Goal: Check status: Check status

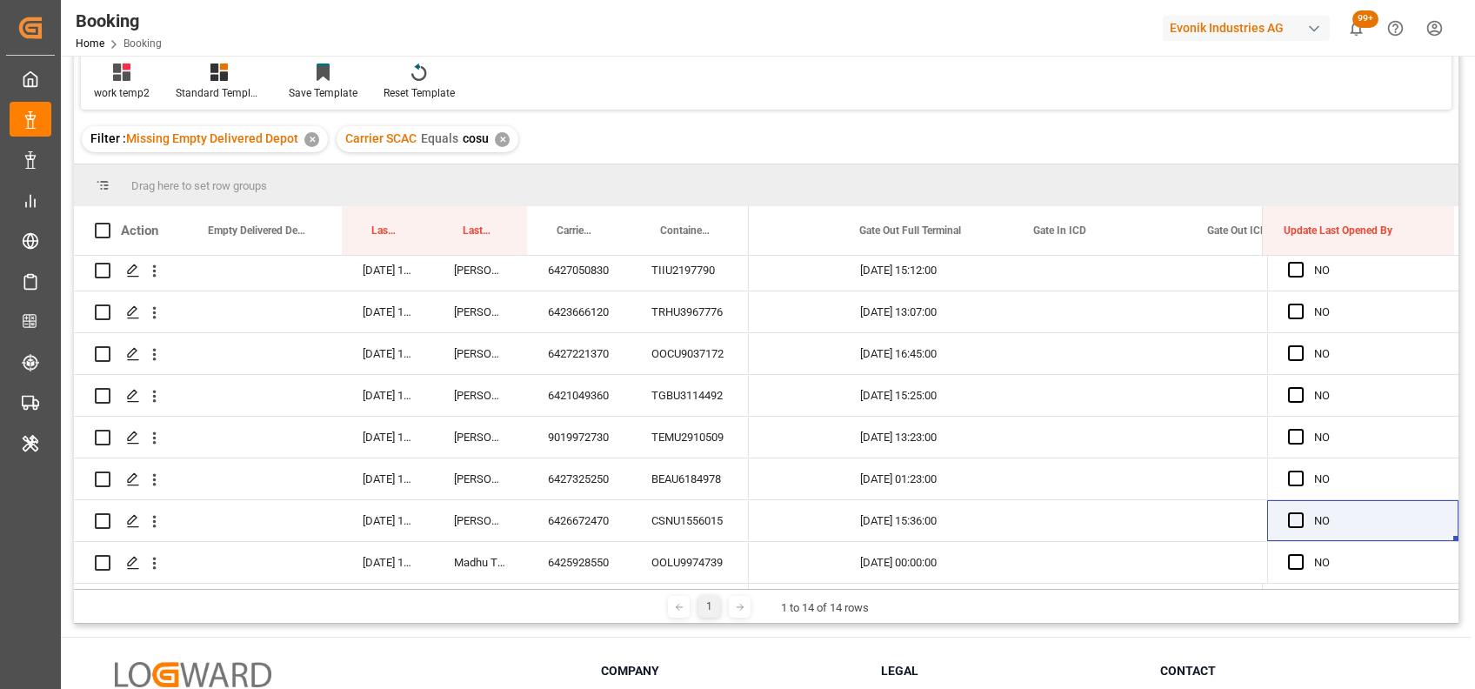
scroll to position [0, 21876]
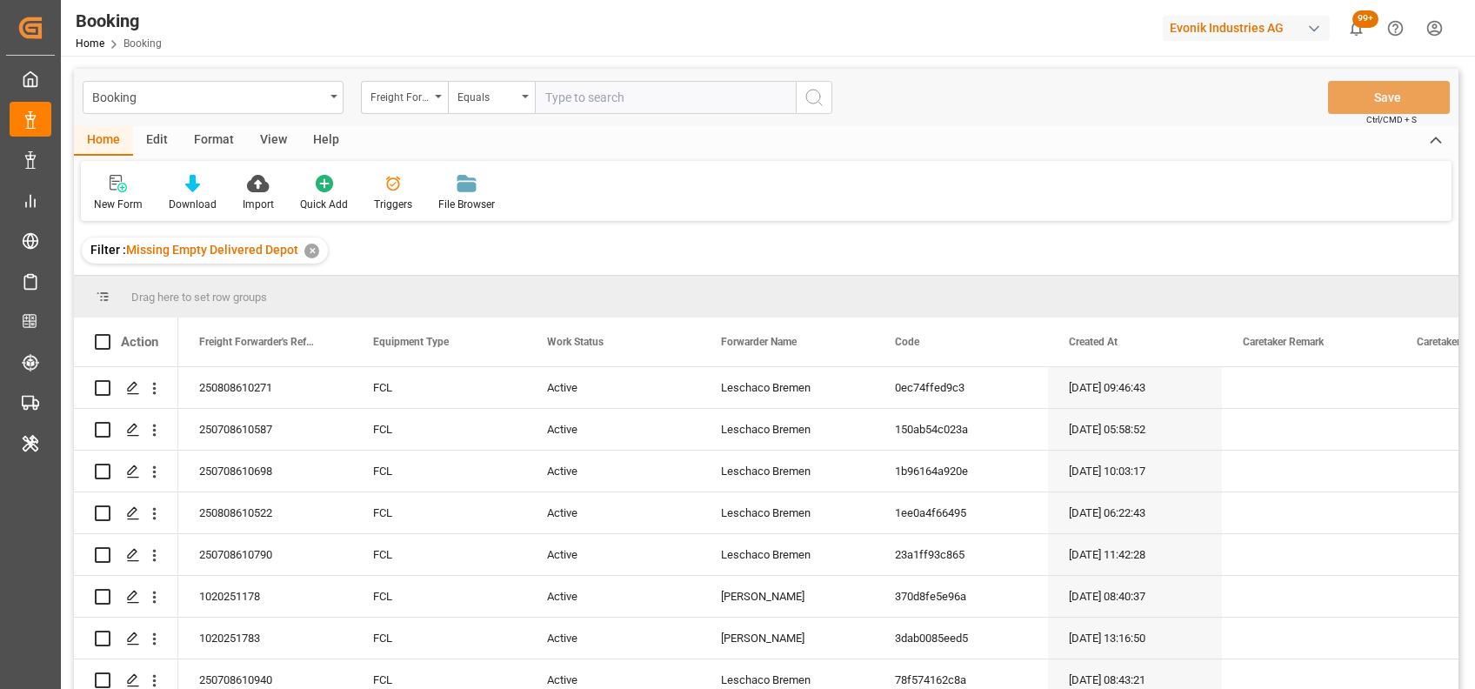
click at [271, 147] on div "View" at bounding box center [273, 141] width 53 height 30
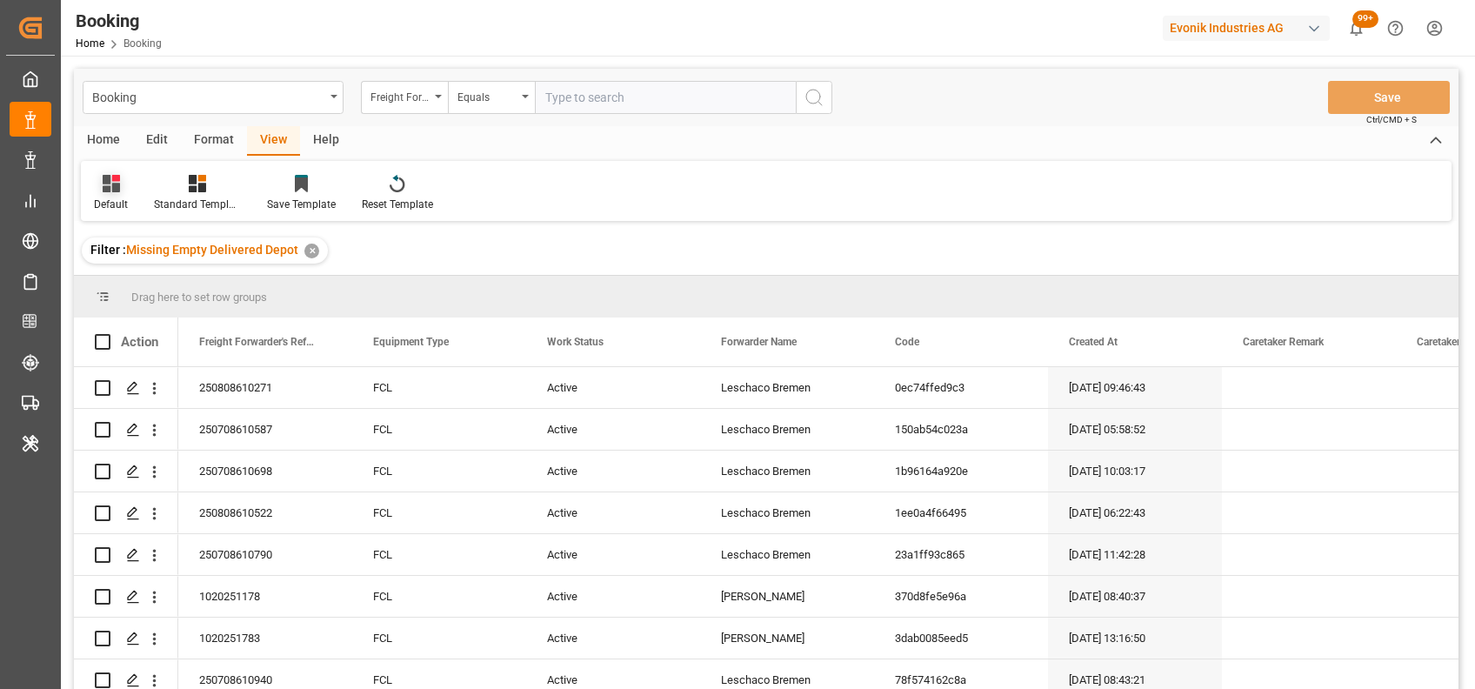
click at [110, 192] on icon at bounding box center [111, 183] width 17 height 17
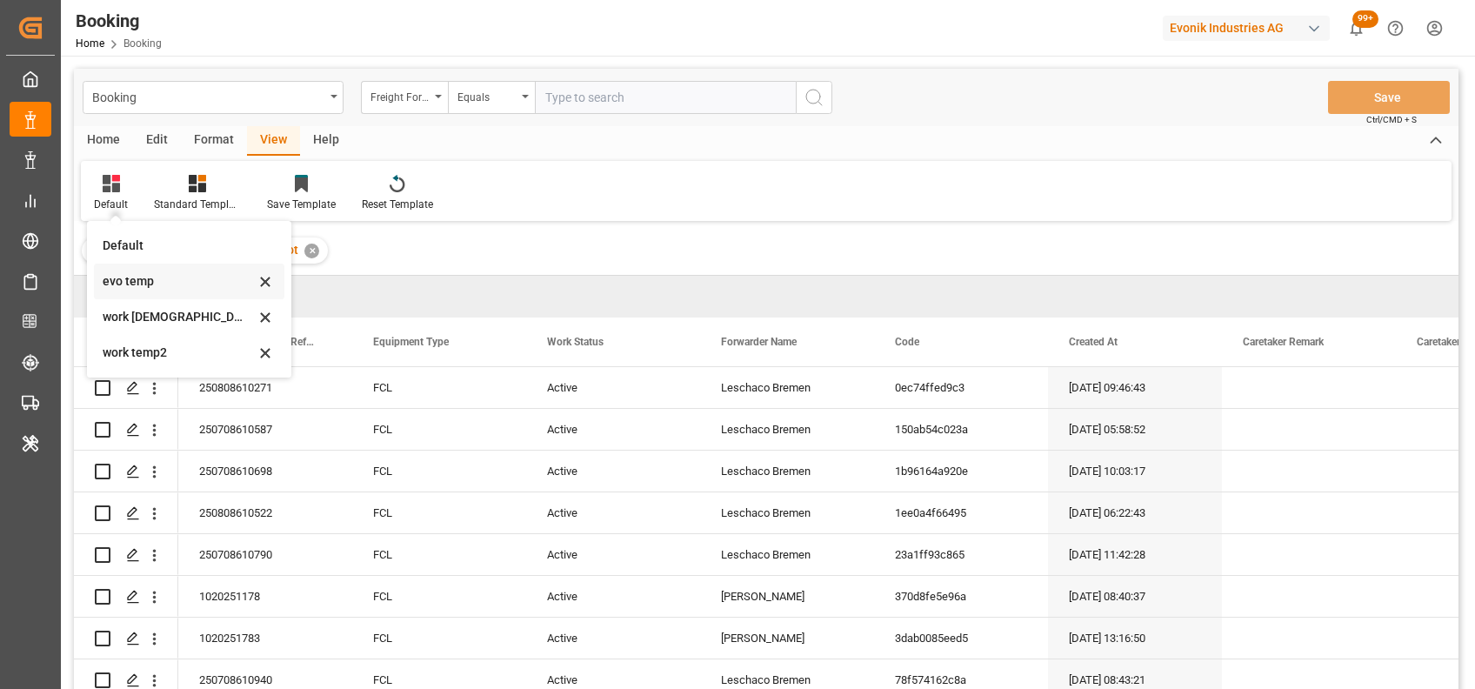
click at [149, 283] on div "evo temp" at bounding box center [179, 281] width 152 height 18
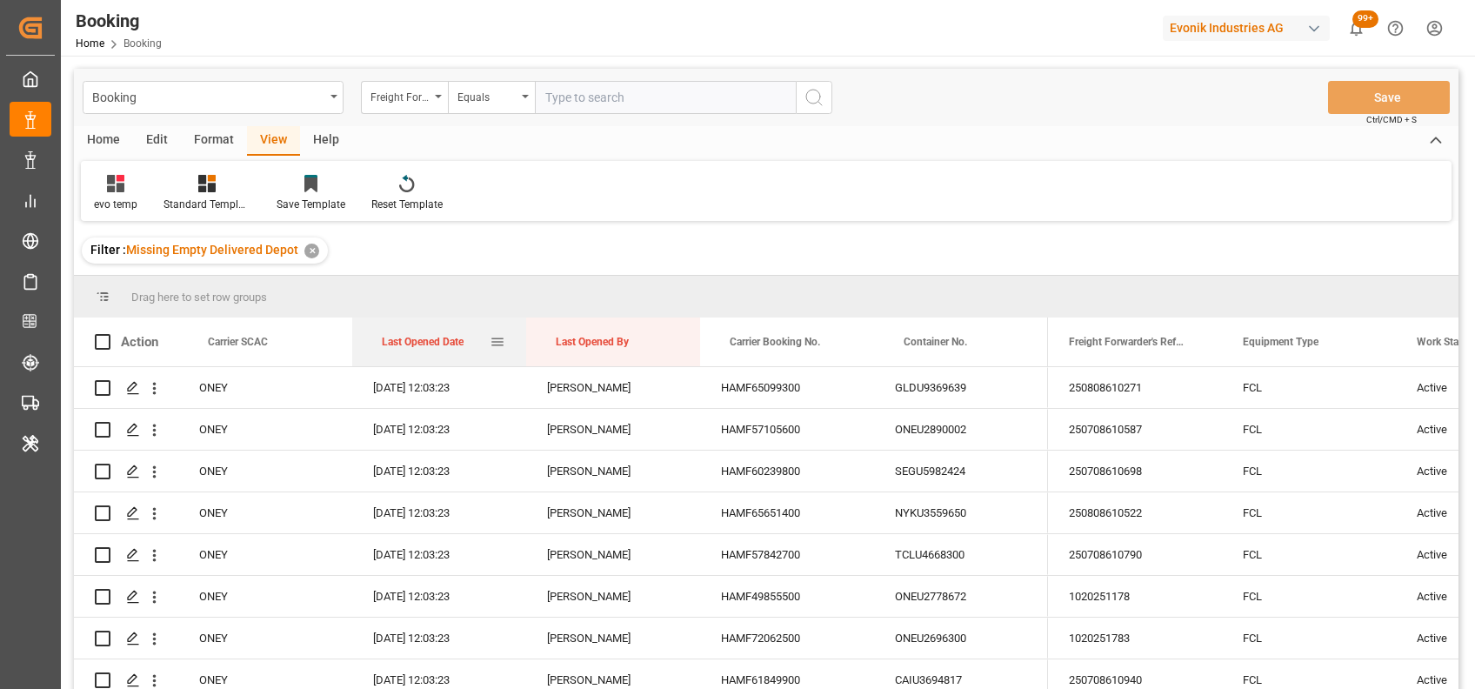
drag, startPoint x: 431, startPoint y: 346, endPoint x: 408, endPoint y: 301, distance: 51.0
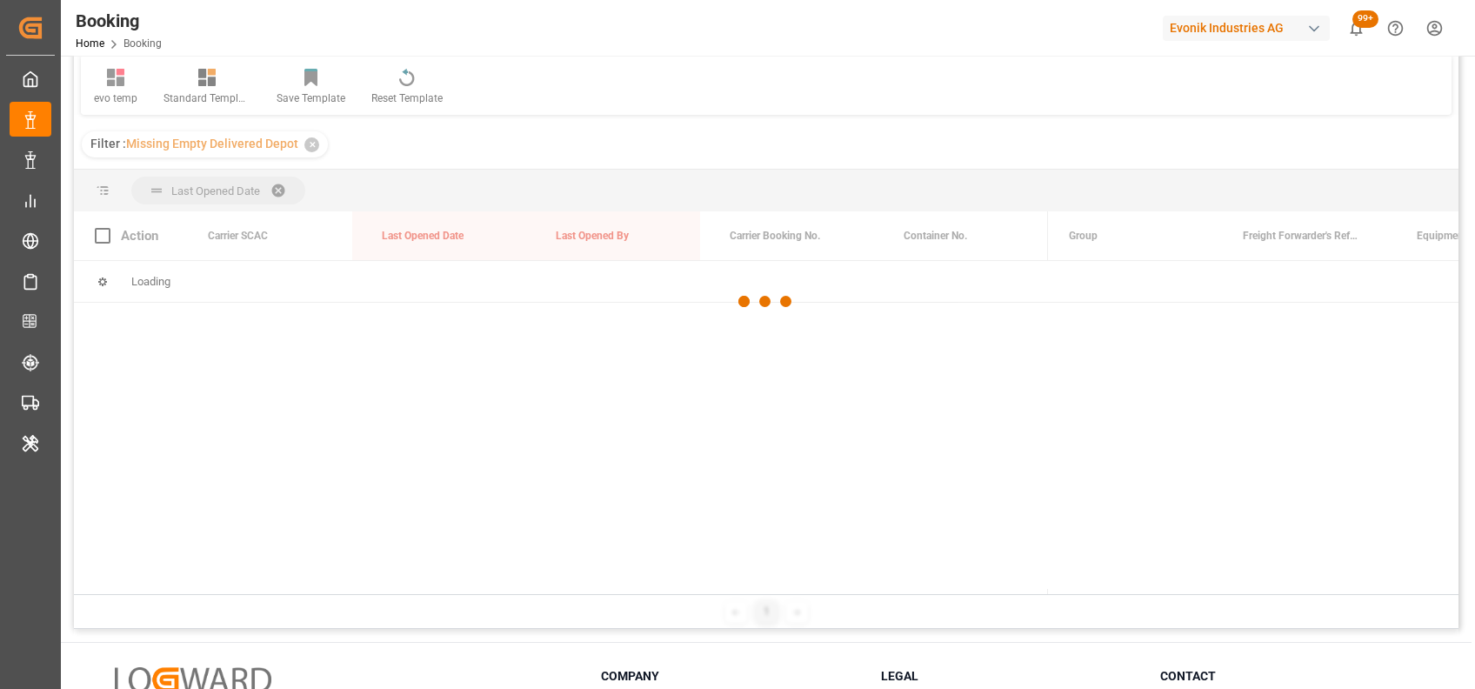
scroll to position [109, 0]
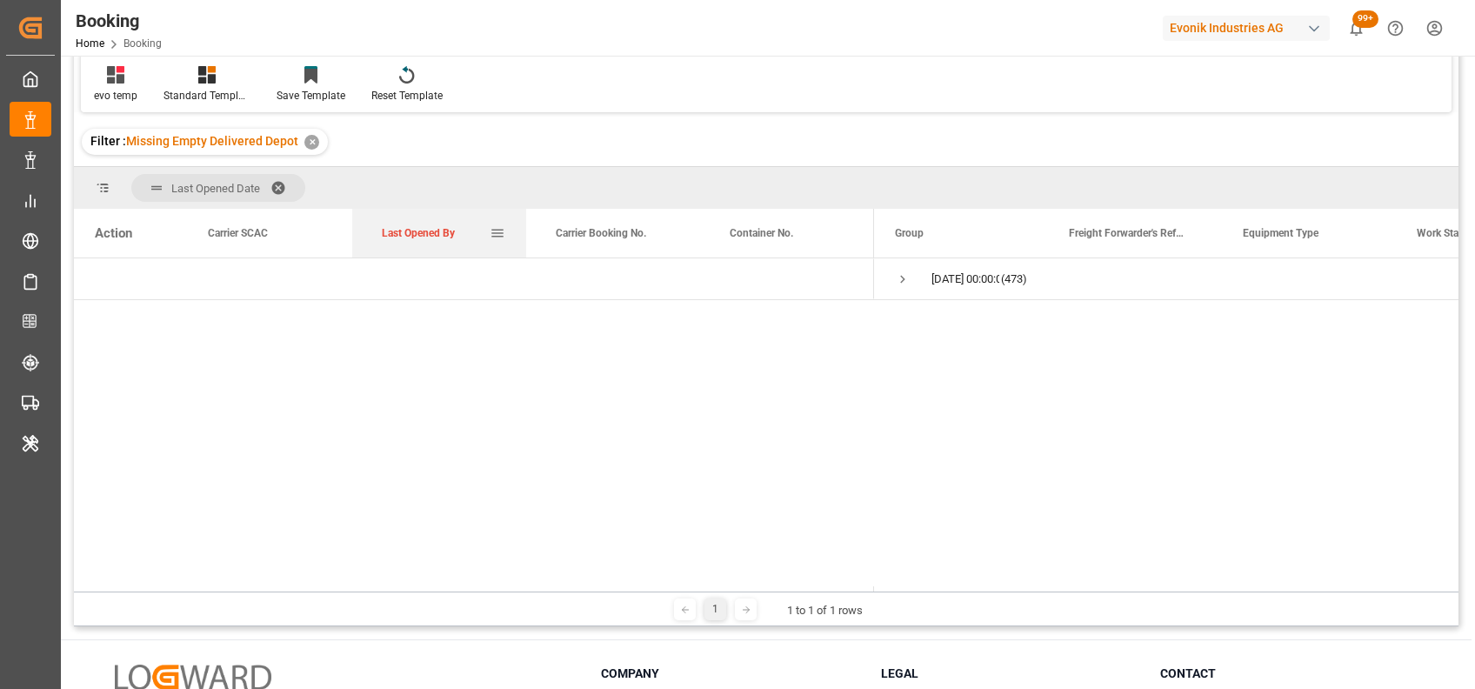
drag, startPoint x: 432, startPoint y: 234, endPoint x: 431, endPoint y: 203, distance: 31.3
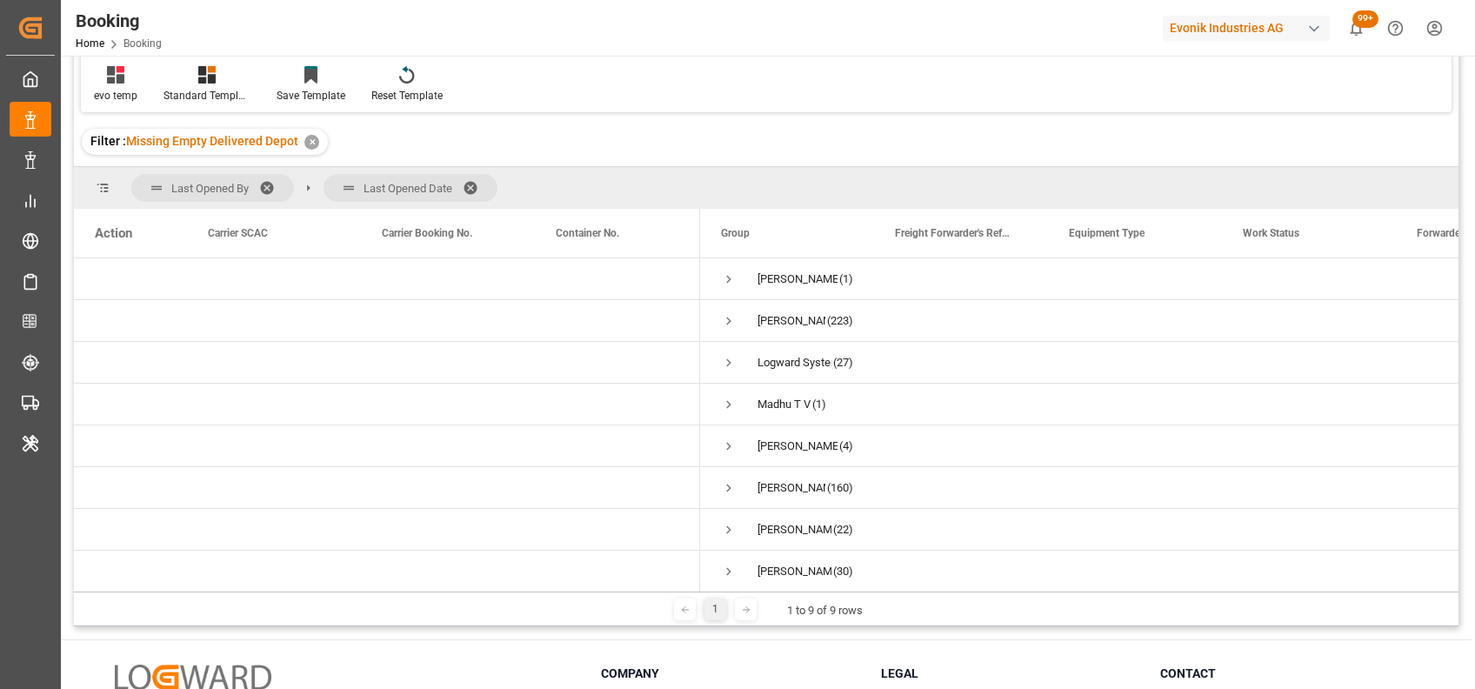
click at [262, 181] on span at bounding box center [273, 188] width 28 height 16
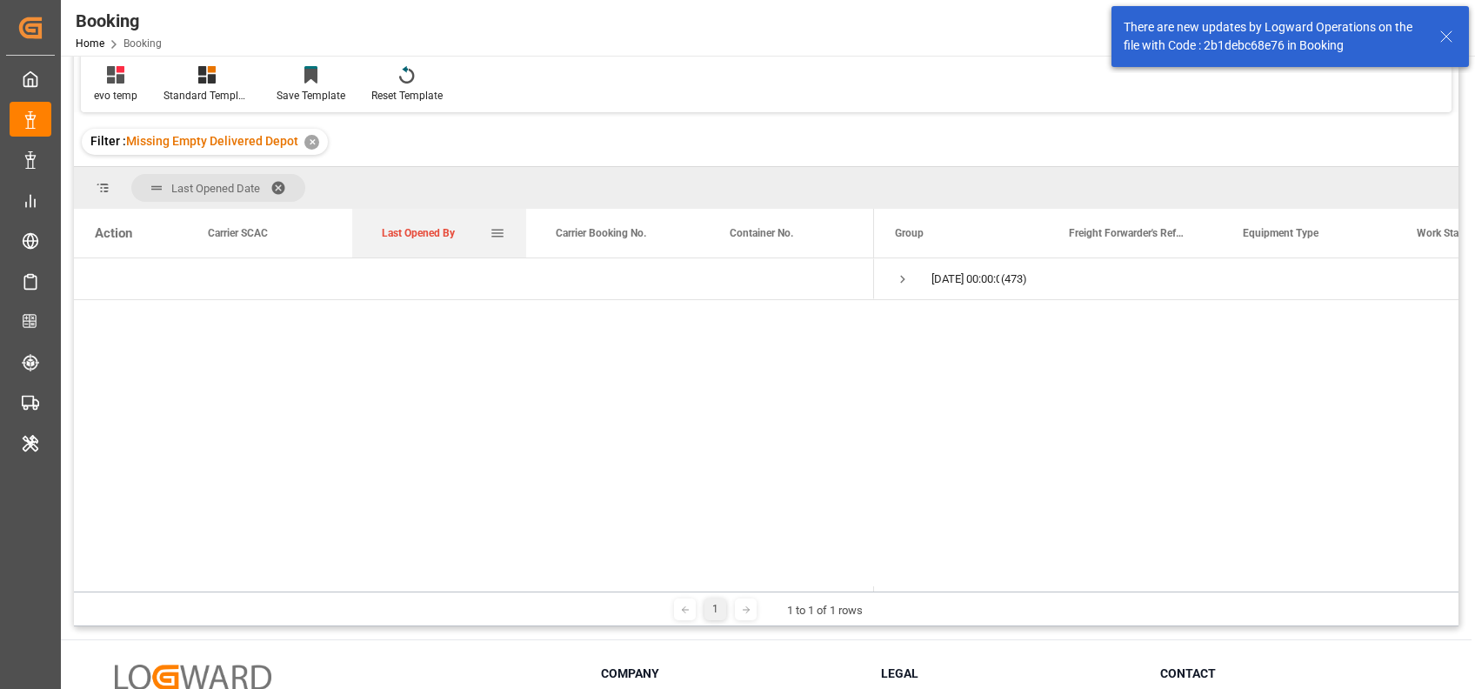
drag, startPoint x: 426, startPoint y: 234, endPoint x: 431, endPoint y: 202, distance: 32.6
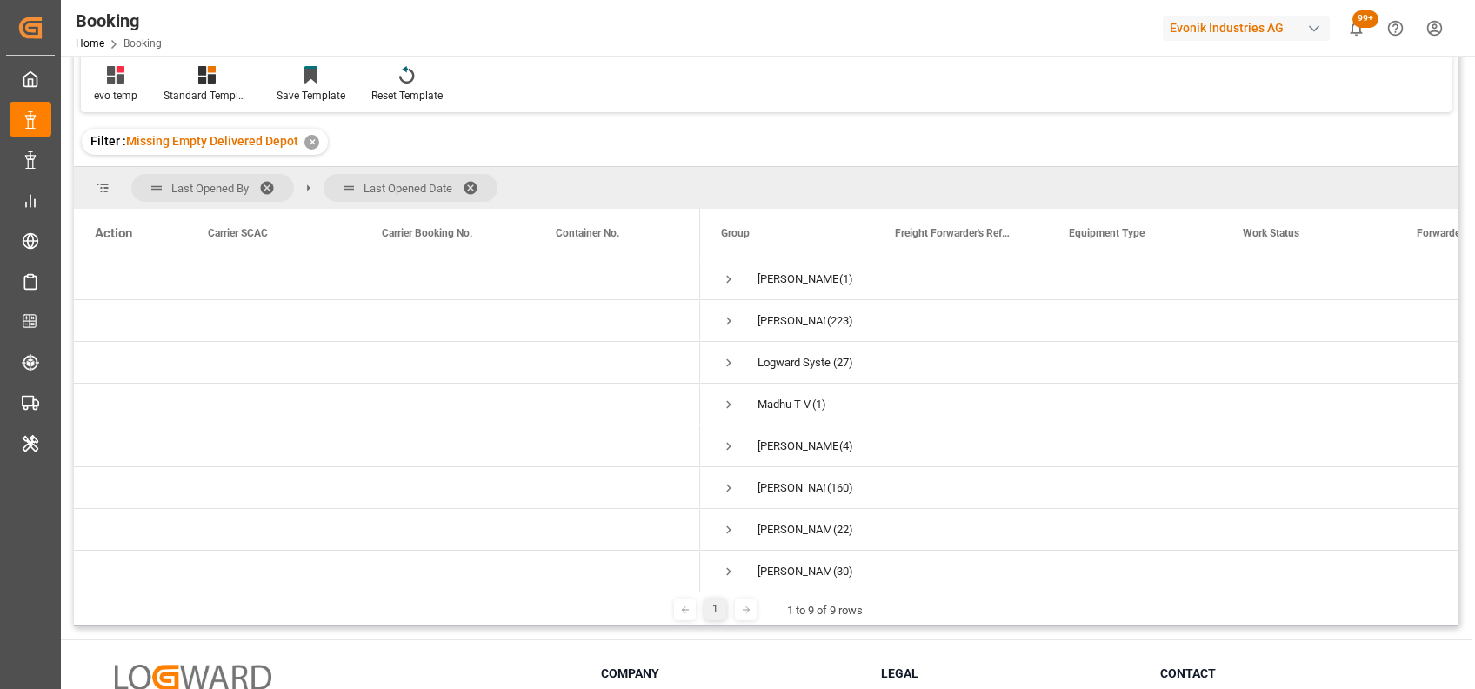
click at [271, 188] on span at bounding box center [273, 188] width 28 height 16
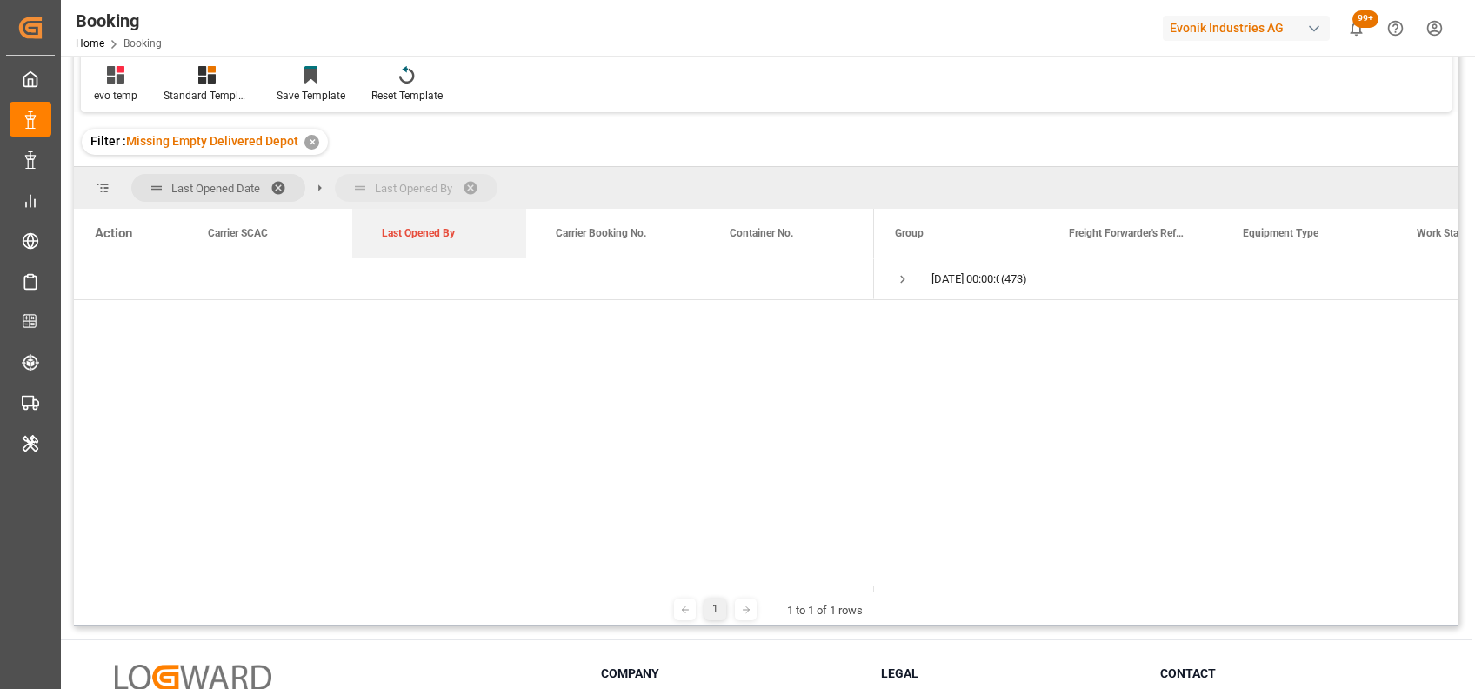
drag, startPoint x: 431, startPoint y: 212, endPoint x: 476, endPoint y: 203, distance: 46.2
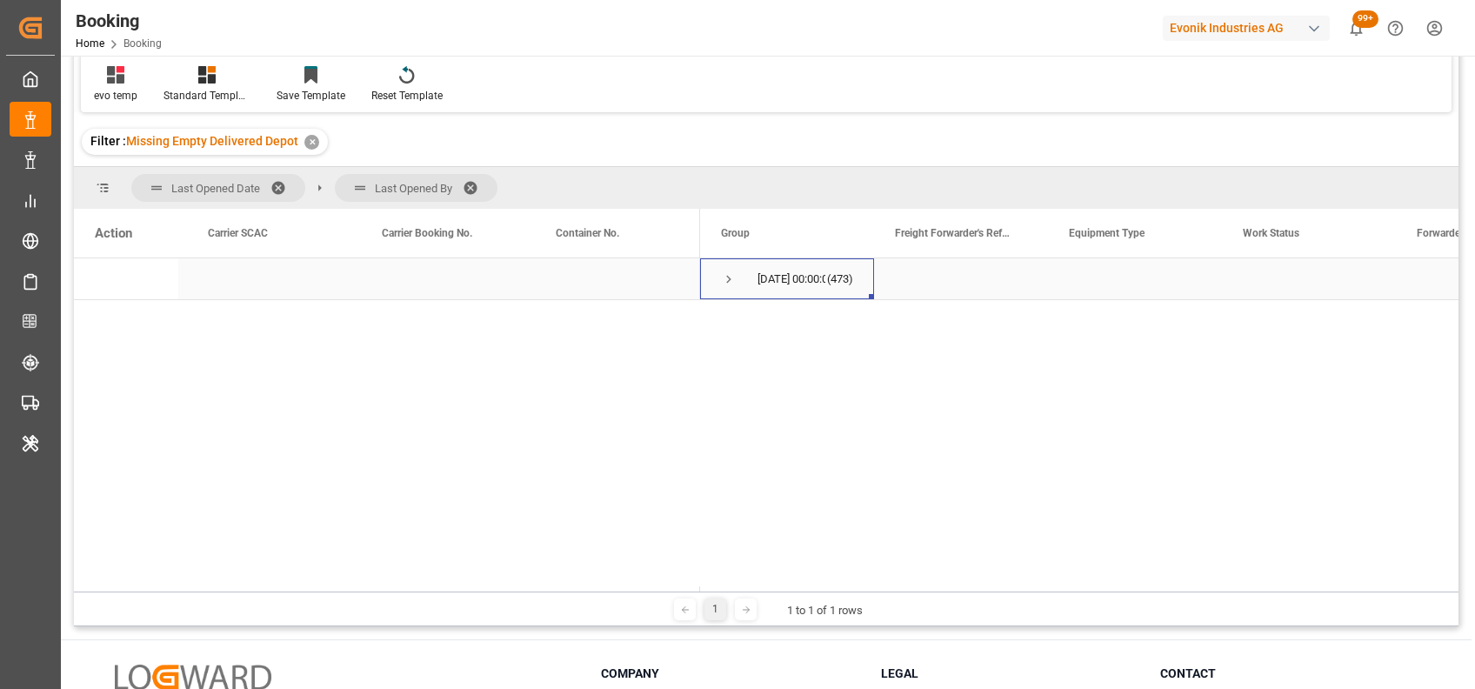
click at [730, 277] on span "Press SPACE to select this row." at bounding box center [729, 279] width 16 height 16
click at [471, 176] on span "Last Opened By" at bounding box center [416, 188] width 163 height 28
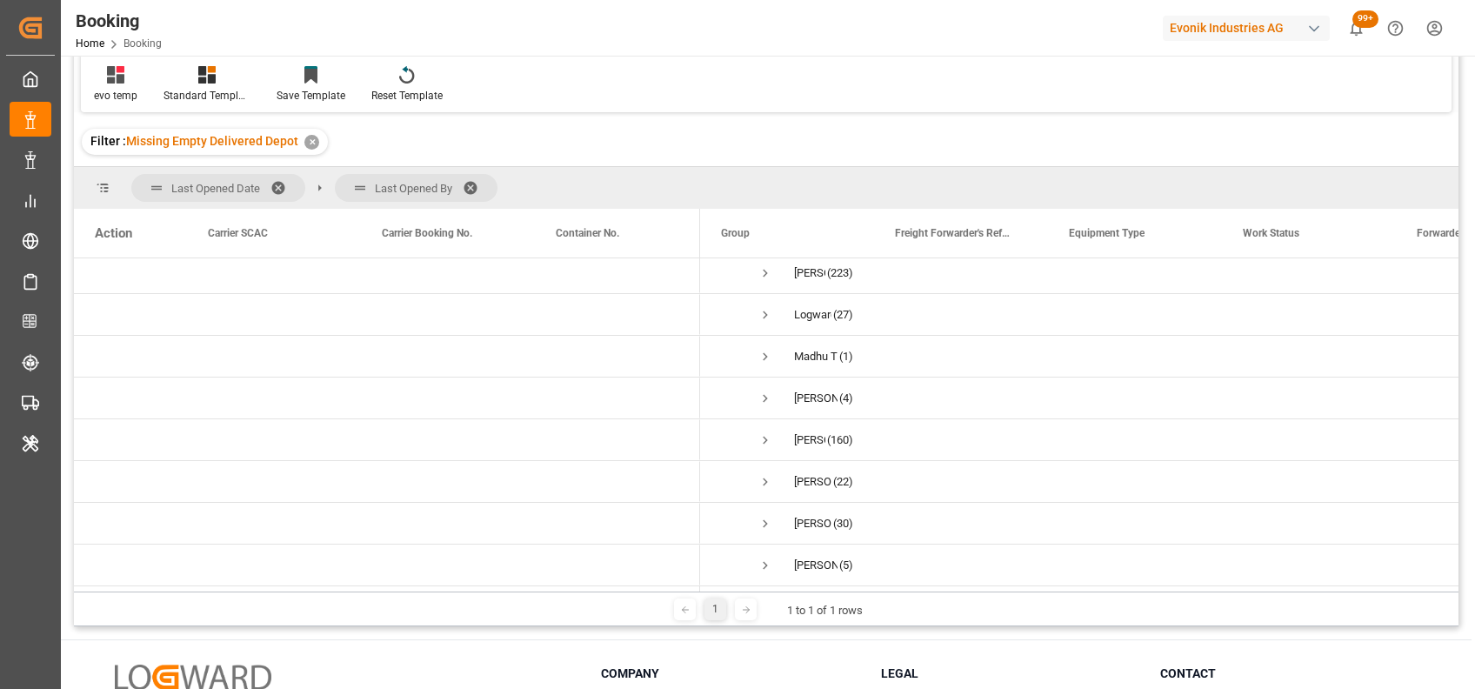
click at [472, 183] on span at bounding box center [477, 188] width 28 height 16
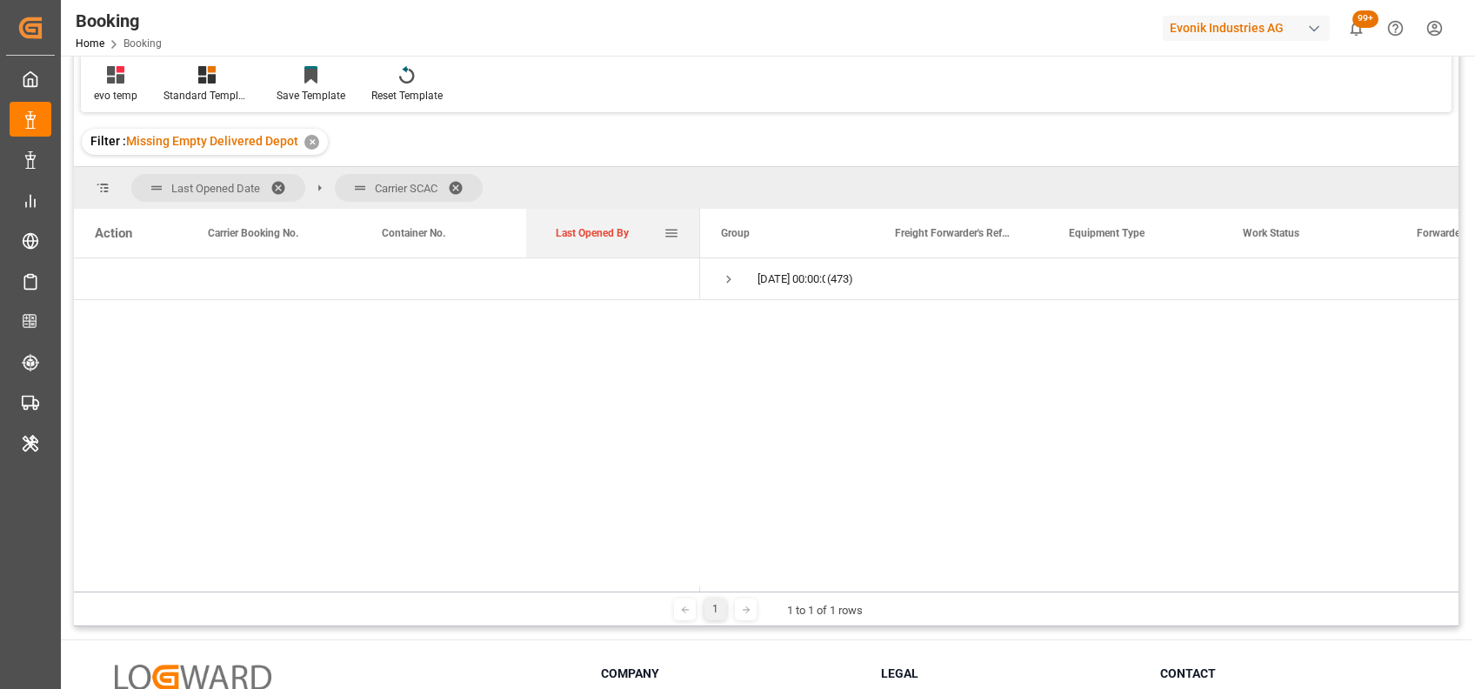
drag, startPoint x: 271, startPoint y: 230, endPoint x: 593, endPoint y: 235, distance: 321.9
click at [593, 235] on span "Last Opened By" at bounding box center [592, 233] width 73 height 12
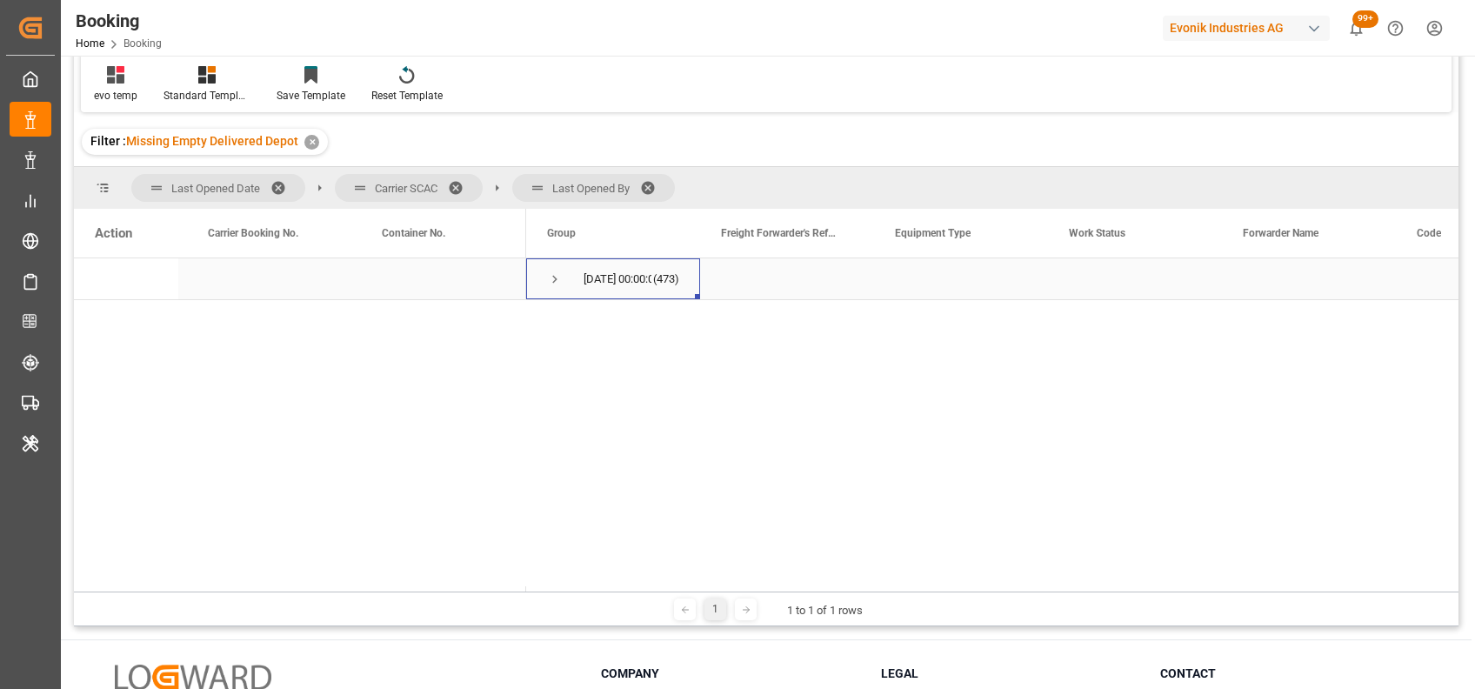
click at [557, 283] on span "Press SPACE to select this row." at bounding box center [555, 279] width 16 height 16
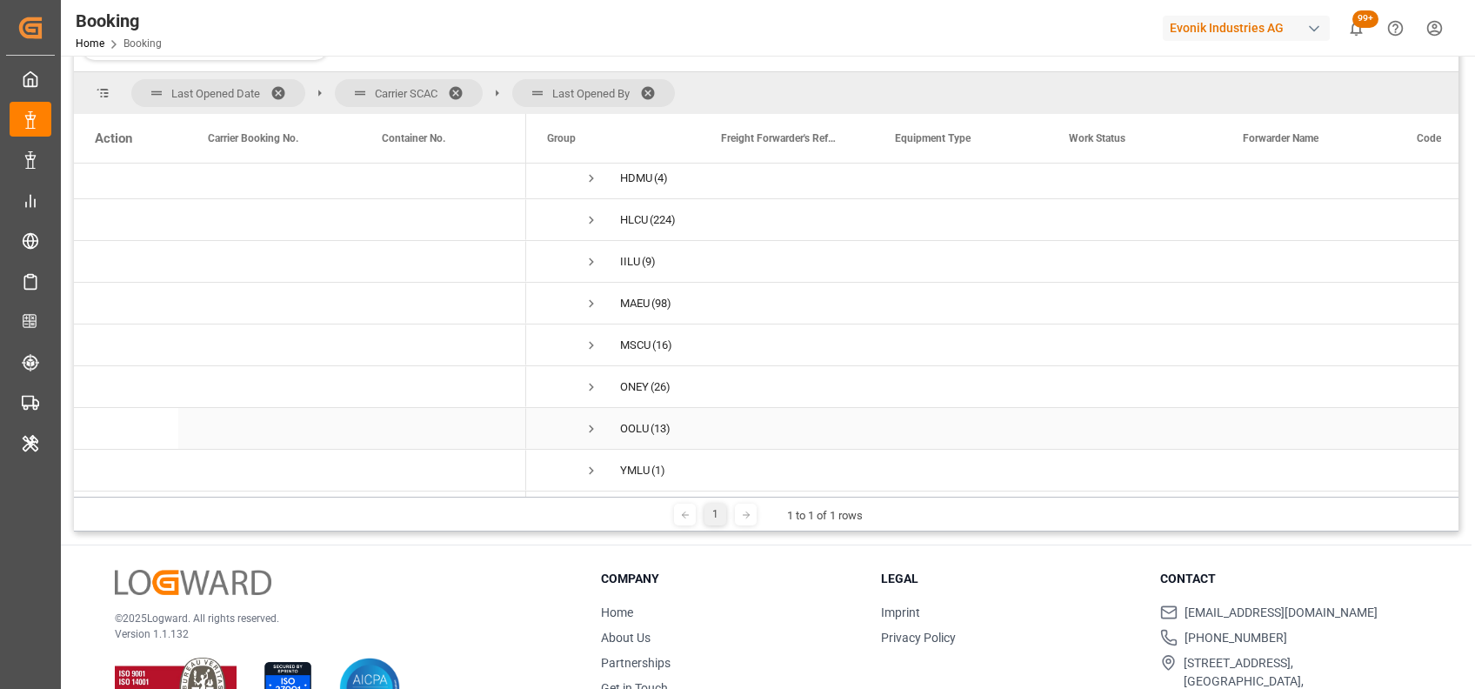
scroll to position [174, 0]
click at [592, 388] on span "Press SPACE to select this row." at bounding box center [592, 387] width 16 height 16
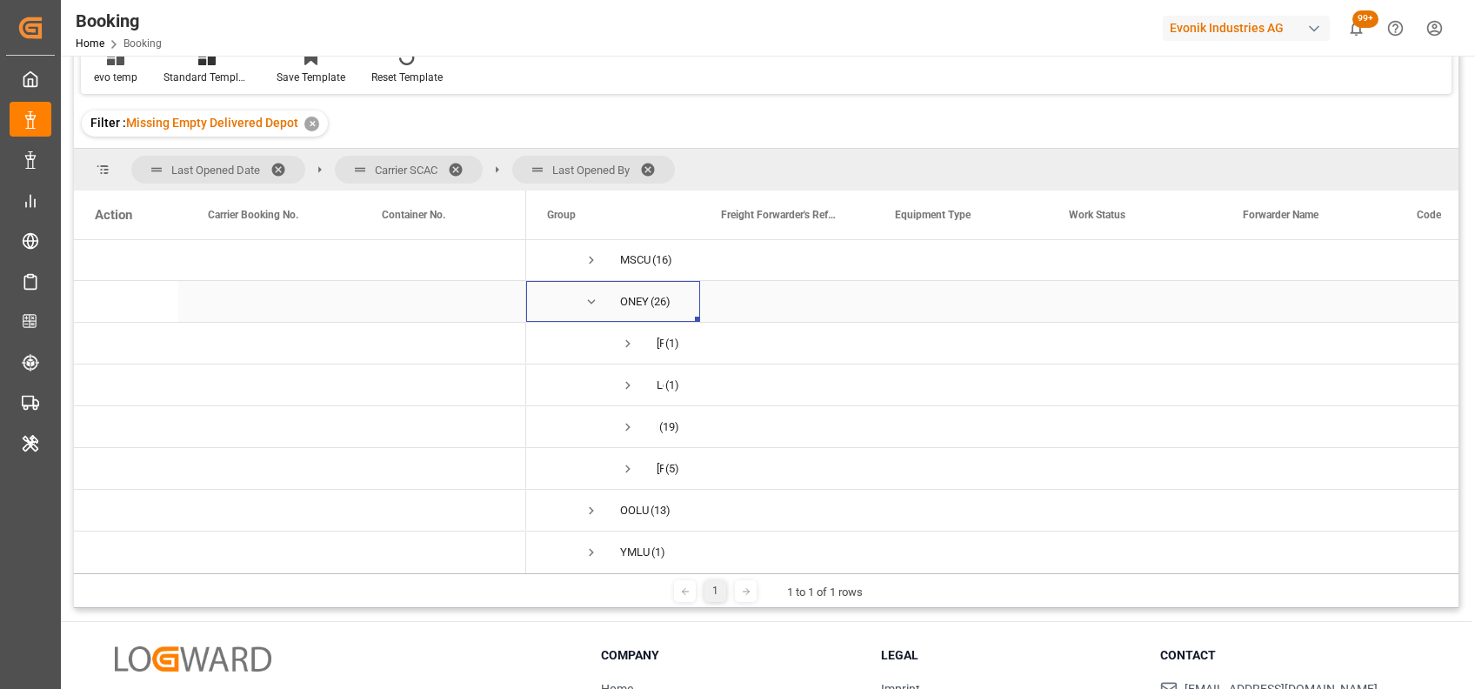
scroll to position [345, 0]
click at [593, 292] on span "Press SPACE to select this row." at bounding box center [592, 297] width 16 height 16
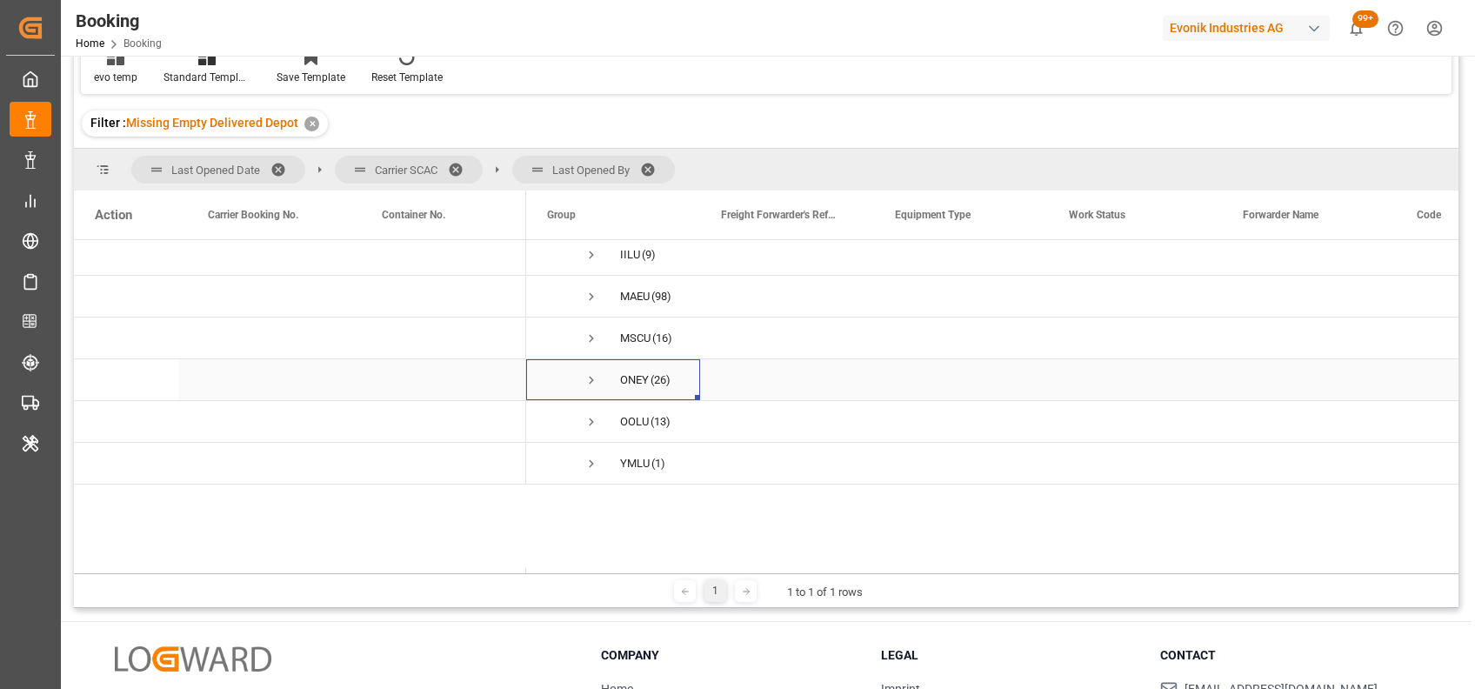
scroll to position [178, 0]
click at [588, 459] on span "Press SPACE to select this row." at bounding box center [592, 464] width 16 height 16
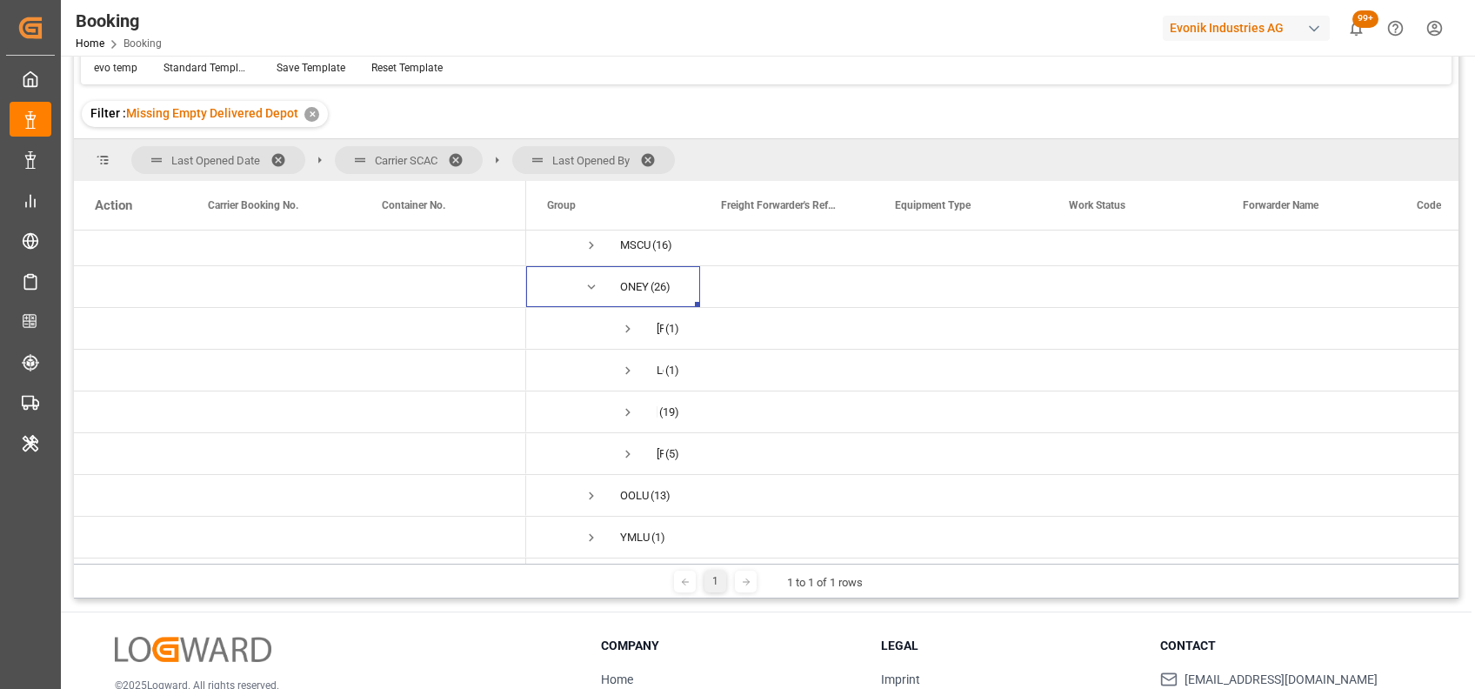
scroll to position [94, 0]
